Goal: Book appointment/travel/reservation

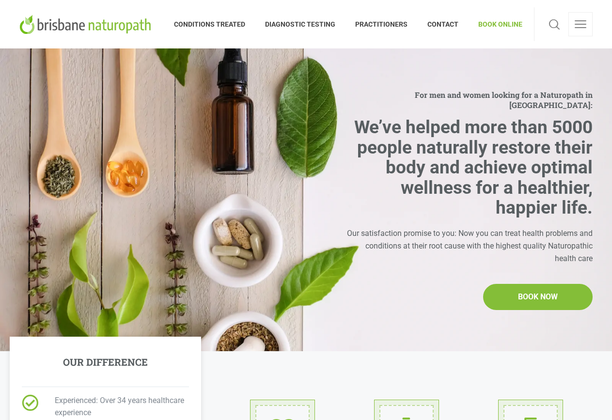
click at [491, 24] on span "BOOK ONLINE" at bounding box center [496, 24] width 54 height 16
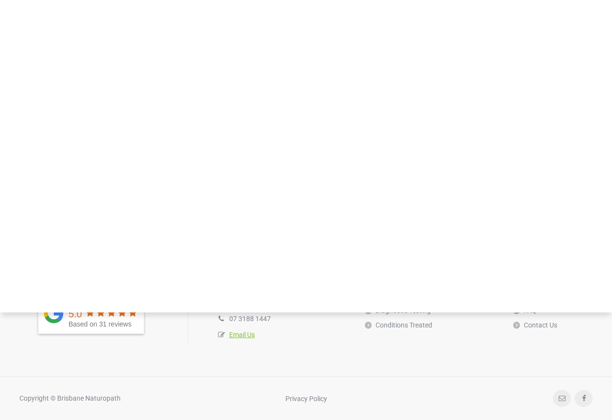
scroll to position [436, 0]
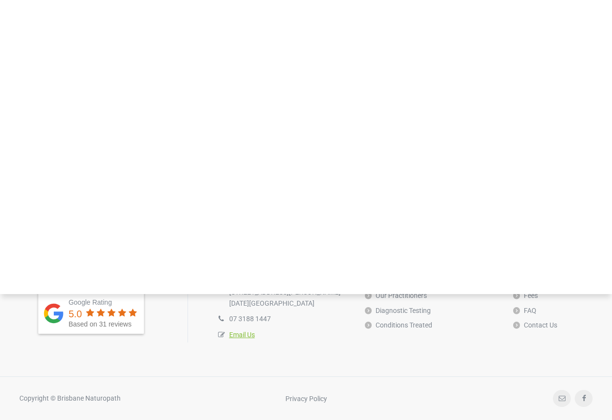
click at [288, 11] on span "DIAGNOSTIC TESTING" at bounding box center [301, 15] width 90 height 16
click at [291, 11] on span "DIAGNOSTIC TESTING" at bounding box center [301, 15] width 90 height 16
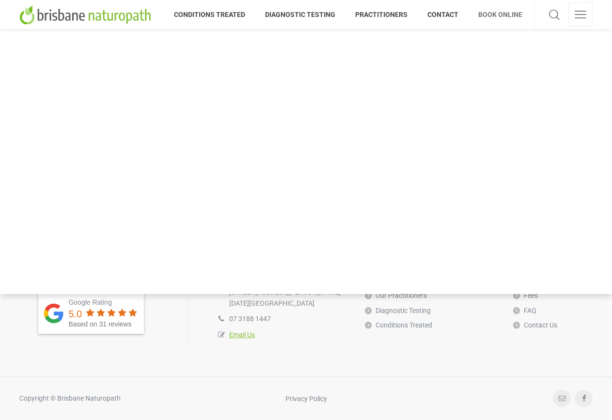
scroll to position [388, 0]
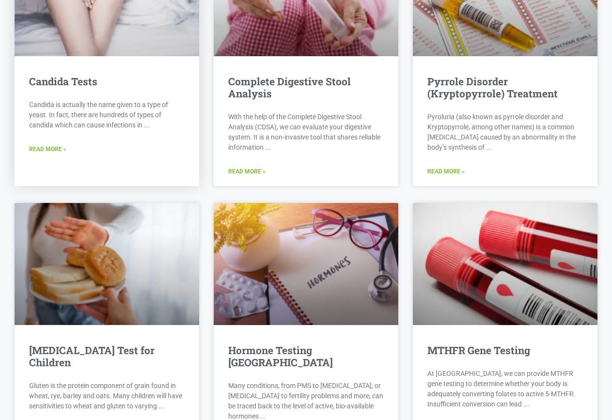
scroll to position [1600, 0]
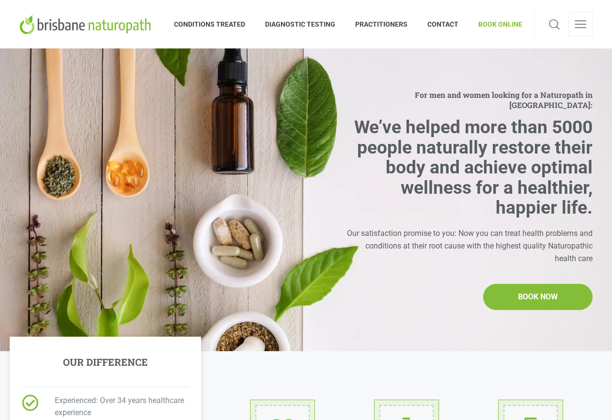
click at [497, 20] on span "BOOK ONLINE" at bounding box center [496, 24] width 54 height 16
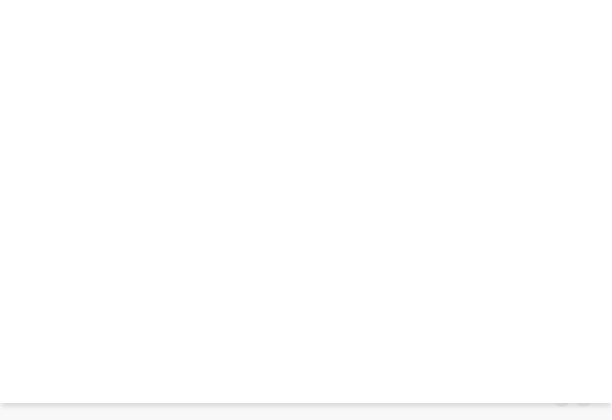
scroll to position [145, 0]
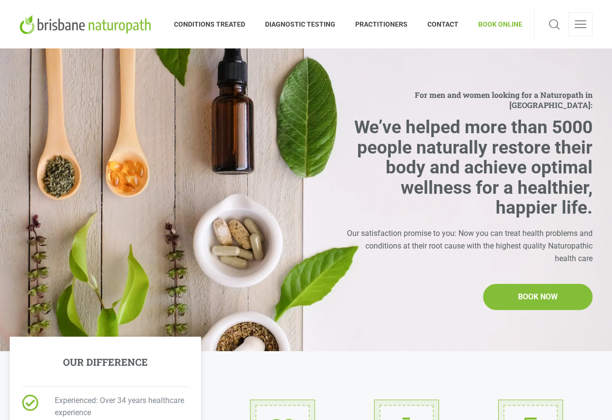
click at [506, 18] on span "BOOK ONLINE" at bounding box center [496, 24] width 54 height 16
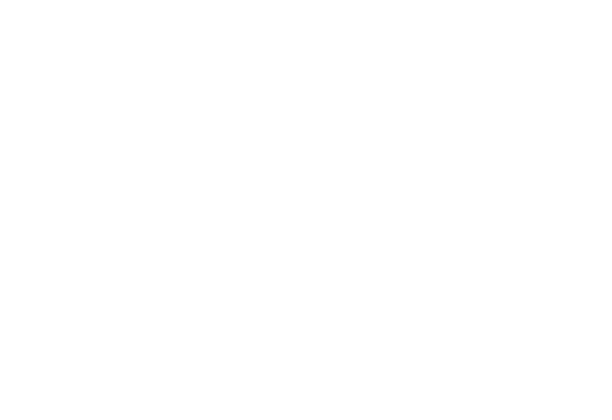
scroll to position [291, 0]
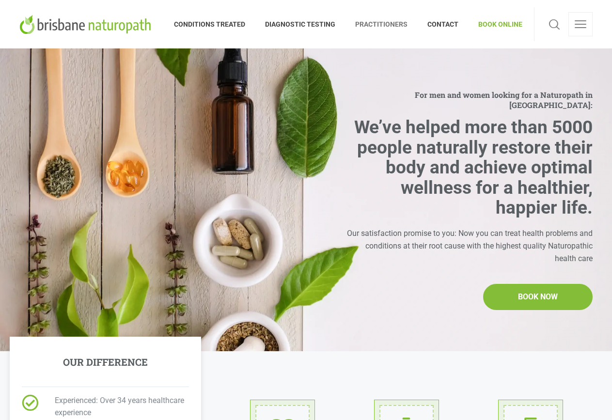
click at [360, 28] on span "PRACTITIONERS" at bounding box center [382, 24] width 72 height 16
